Goal: Information Seeking & Learning: Learn about a topic

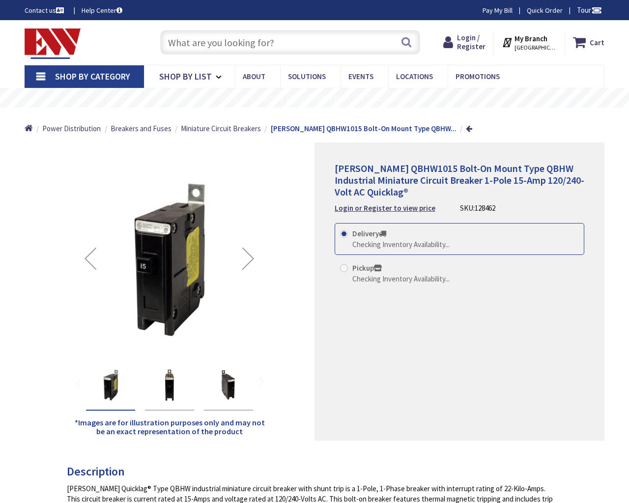
type input "V3HR+3RP, [GEOGRAPHIC_DATA], [GEOGRAPHIC_DATA]"
